Goal: Information Seeking & Learning: Learn about a topic

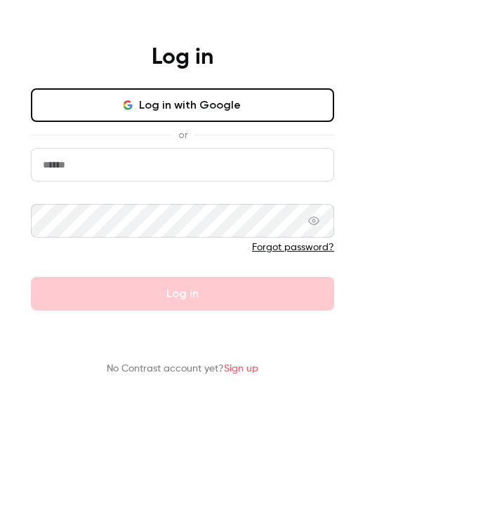
type input "**********"
click at [365, 77] on div "Log in" at bounding box center [182, 61] width 365 height 34
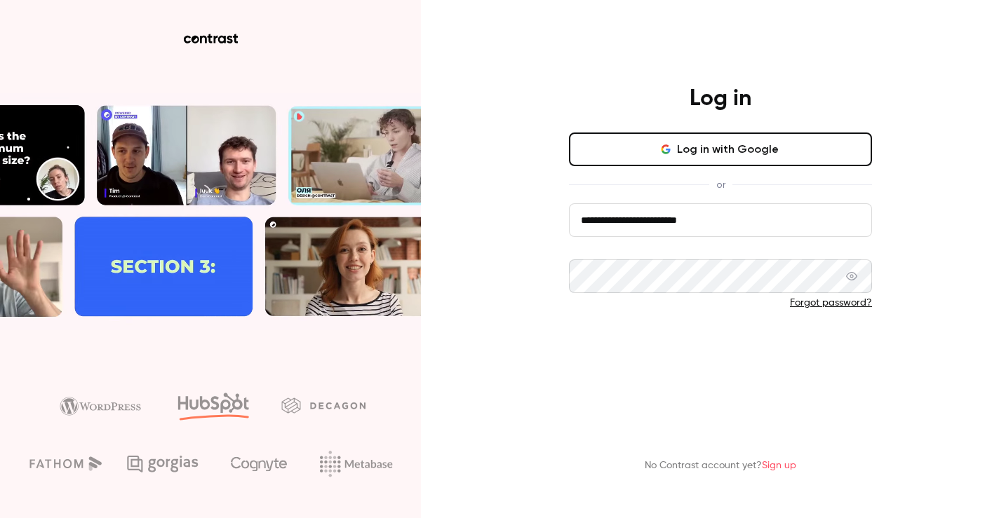
click at [496, 345] on button "Log in" at bounding box center [720, 350] width 303 height 34
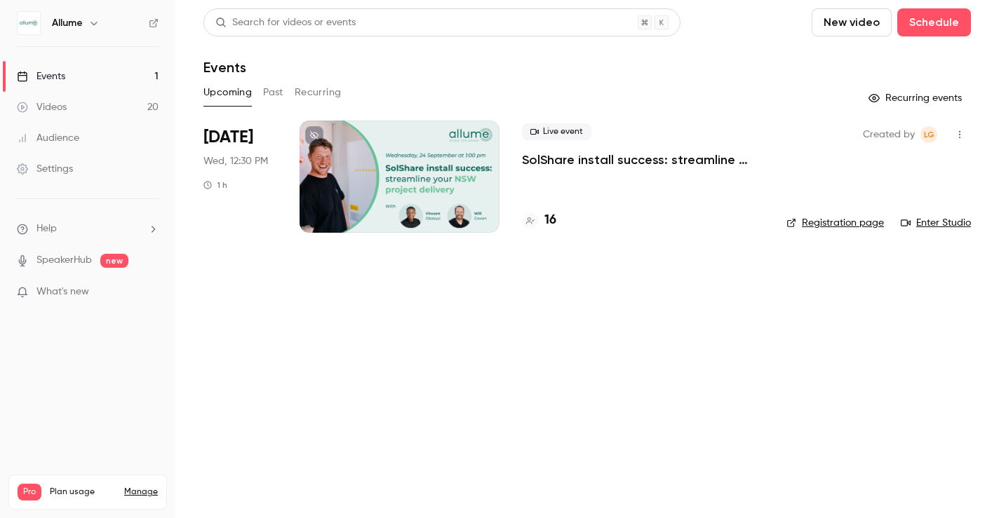
click at [496, 159] on p "SolShare install success: streamline your NSW project delivery" at bounding box center [643, 160] width 242 height 17
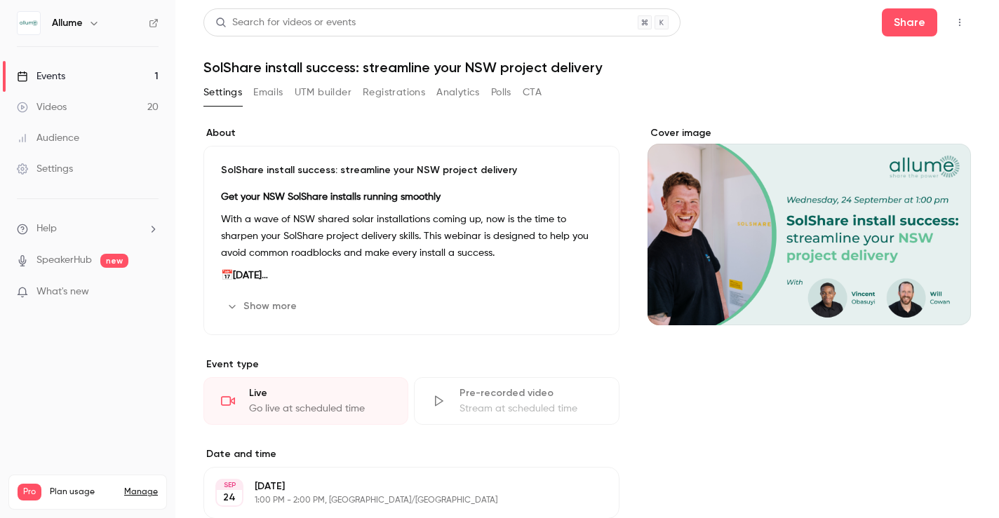
click at [400, 90] on button "Registrations" at bounding box center [394, 92] width 62 height 22
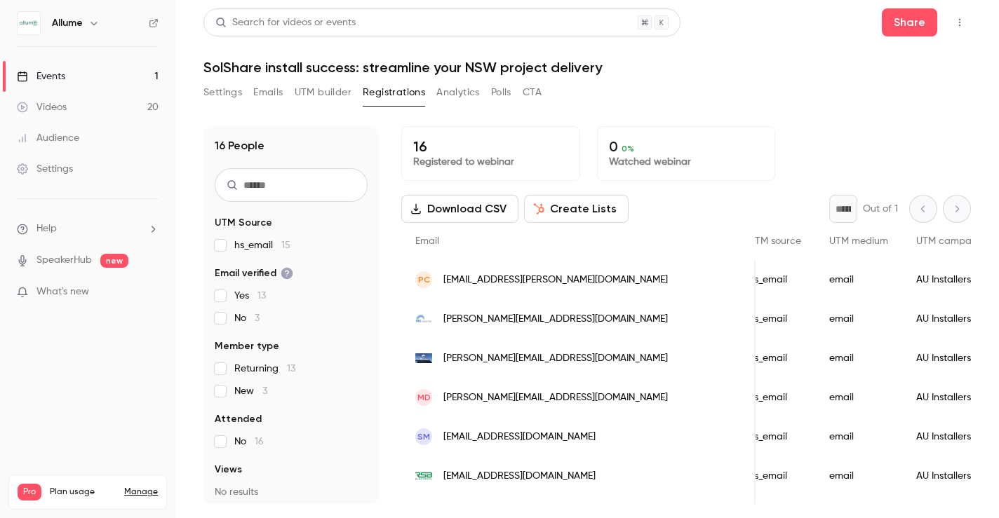
scroll to position [384, 0]
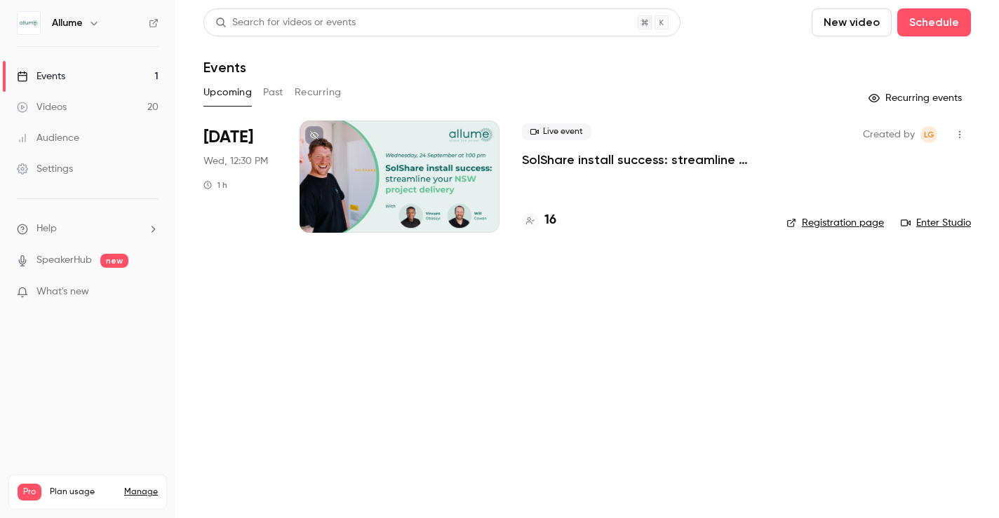
click at [277, 89] on button "Past" at bounding box center [273, 92] width 20 height 22
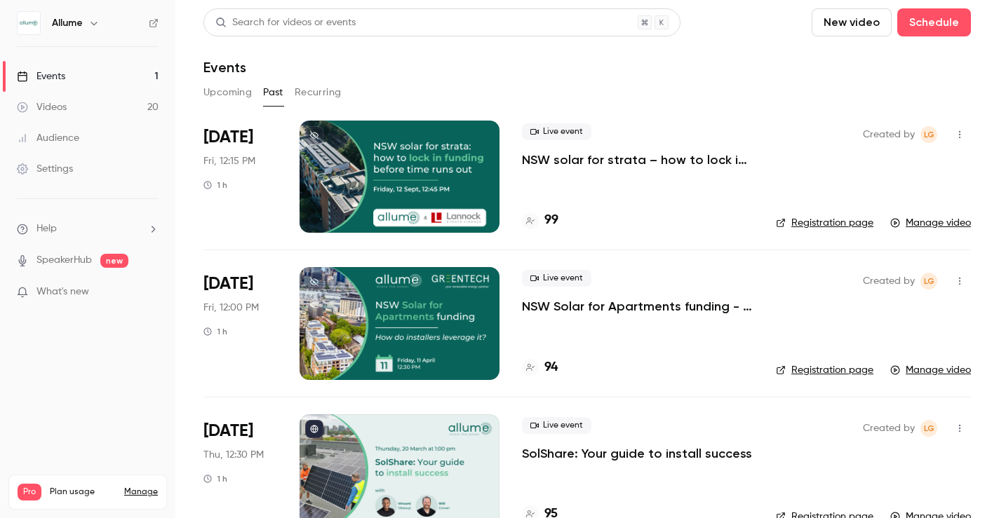
click at [636, 158] on p "NSW solar for strata – how to lock in funding before time runs out" at bounding box center [638, 160] width 232 height 17
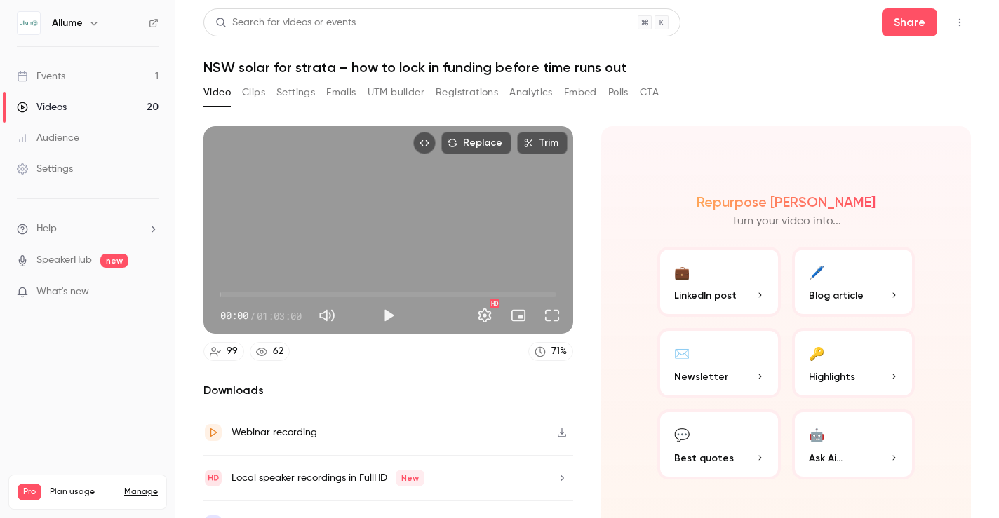
click at [450, 93] on button "Registrations" at bounding box center [467, 92] width 62 height 22
